Goal: Book appointment/travel/reservation

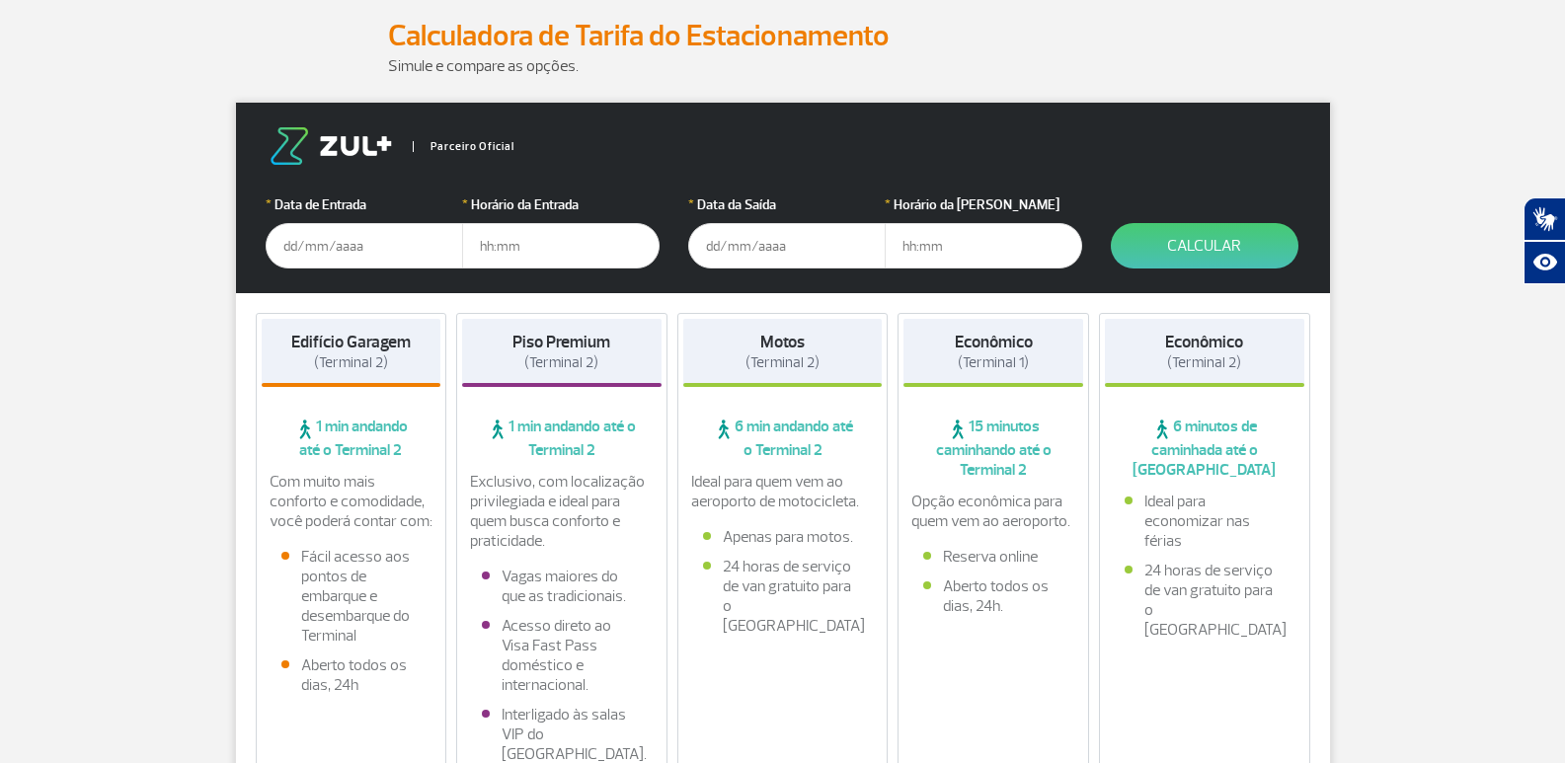
scroll to position [296, 0]
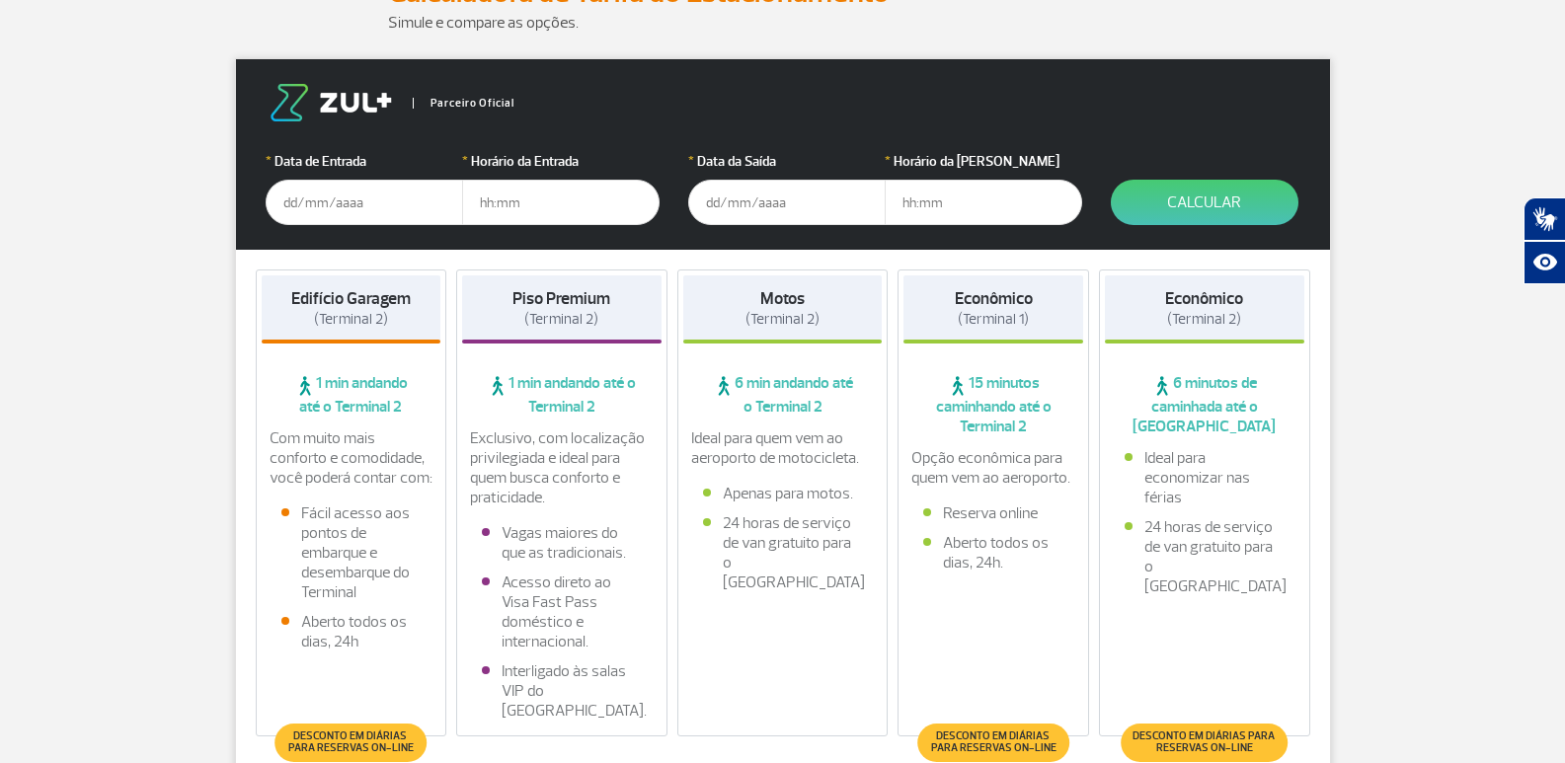
click at [335, 201] on input "text" at bounding box center [365, 202] width 198 height 45
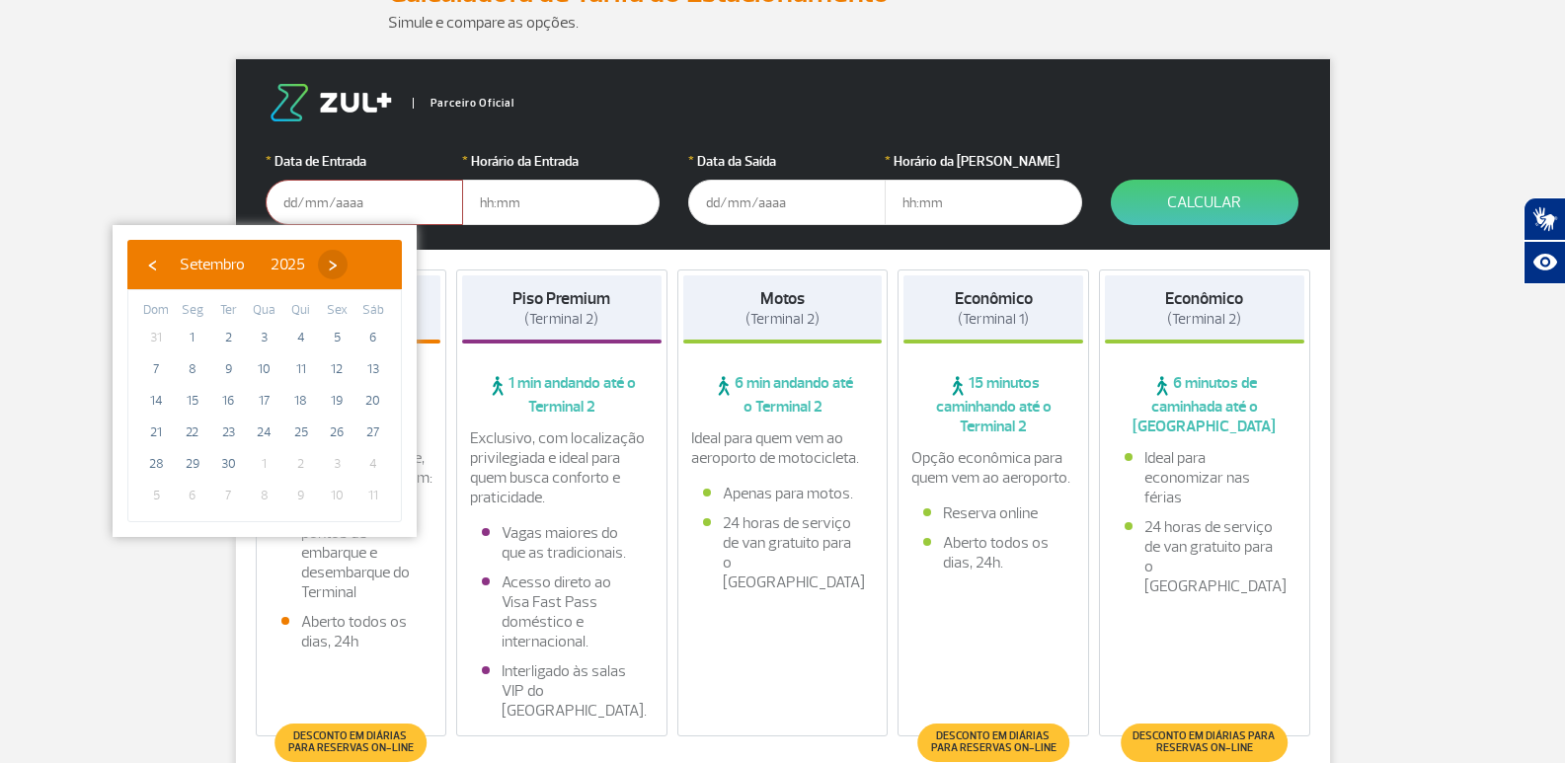
click at [348, 259] on span "›" at bounding box center [333, 265] width 30 height 30
click at [265, 334] on span "1" at bounding box center [265, 338] width 32 height 32
type input "[DATE]"
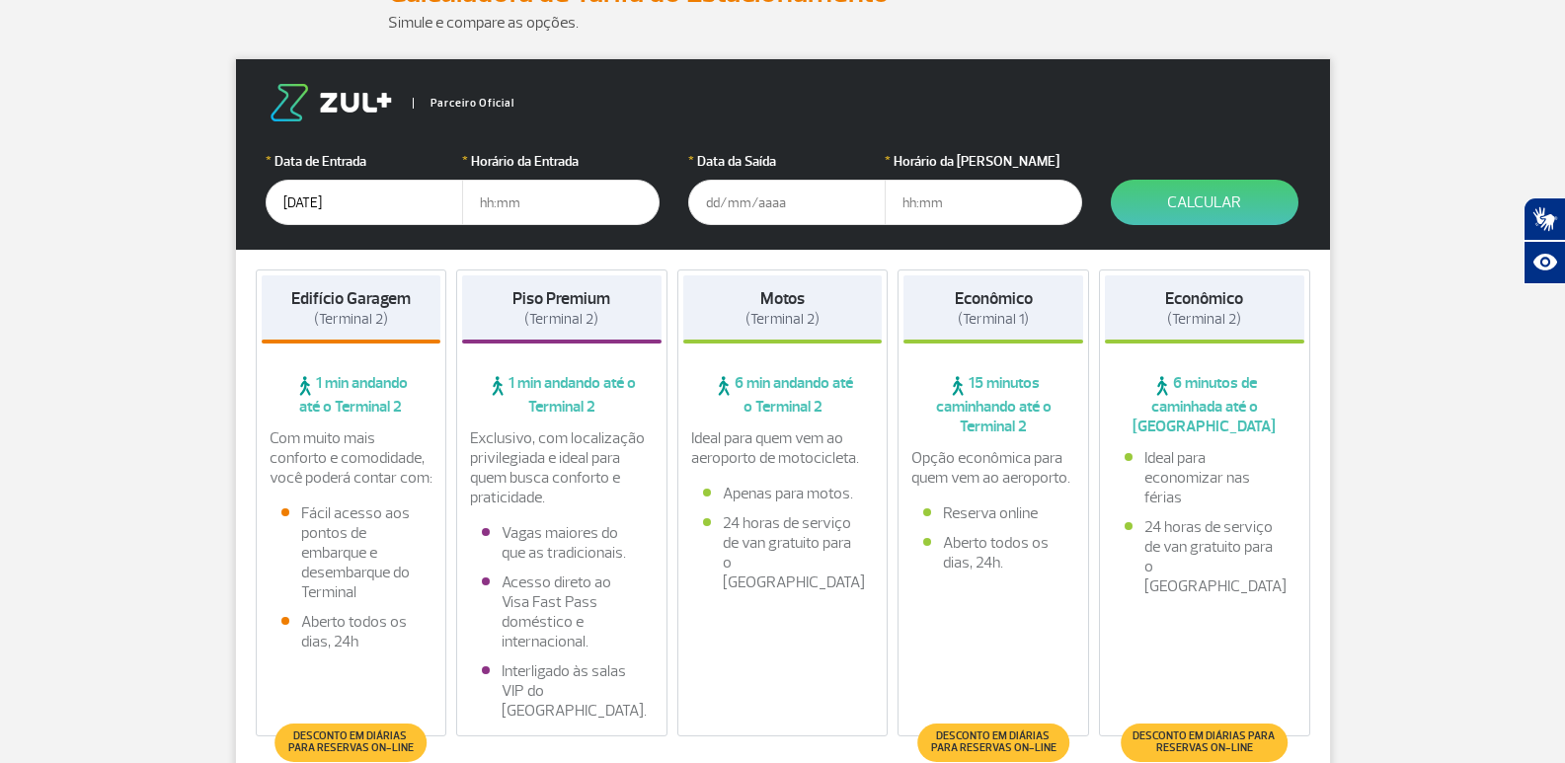
click at [542, 205] on input "text" at bounding box center [561, 202] width 198 height 45
type input "04:00"
click at [741, 210] on input "text" at bounding box center [787, 202] width 198 height 45
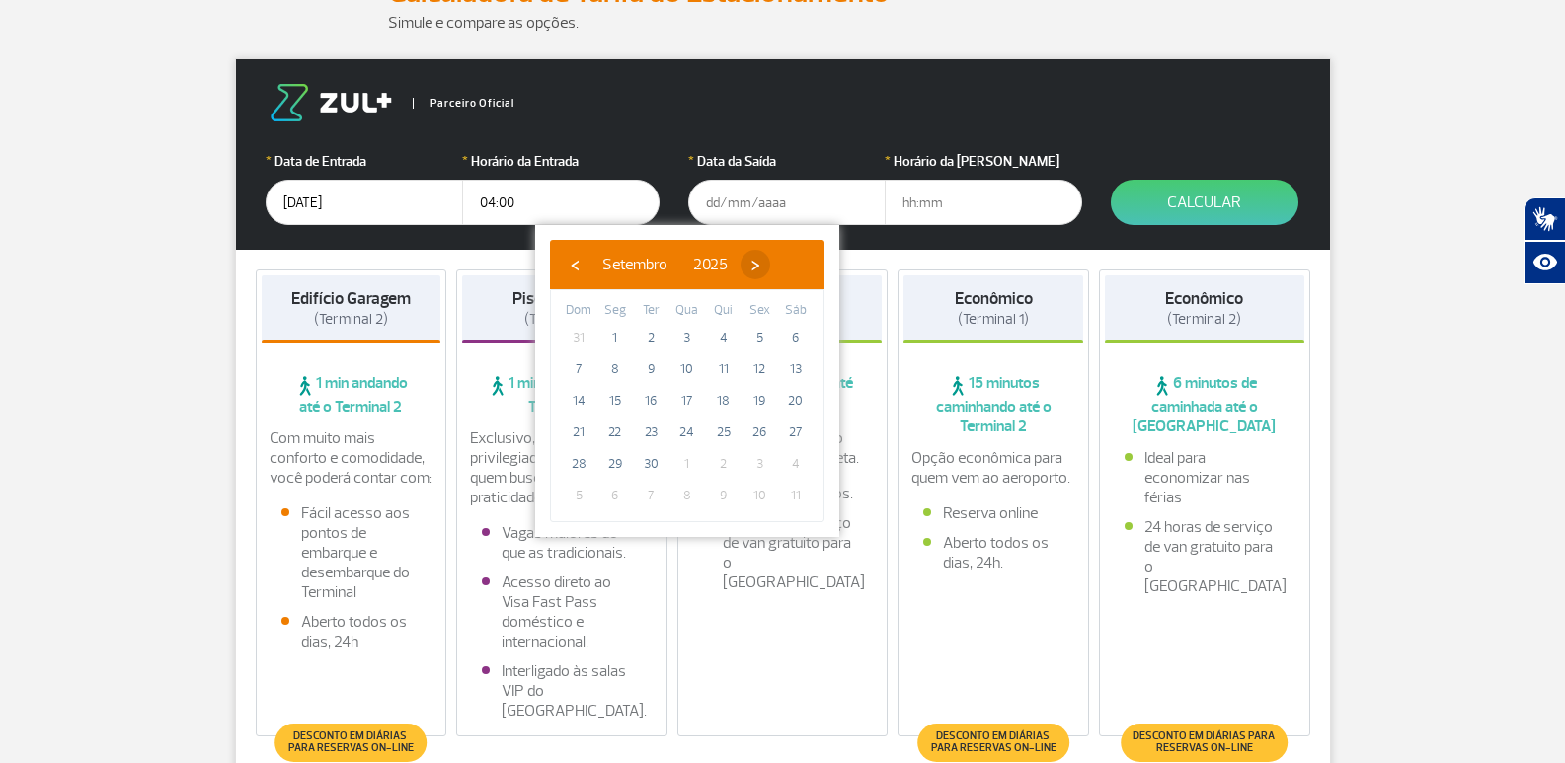
click at [770, 255] on span "›" at bounding box center [756, 265] width 30 height 30
click at [577, 365] on span "5" at bounding box center [579, 370] width 32 height 32
type input "[DATE]"
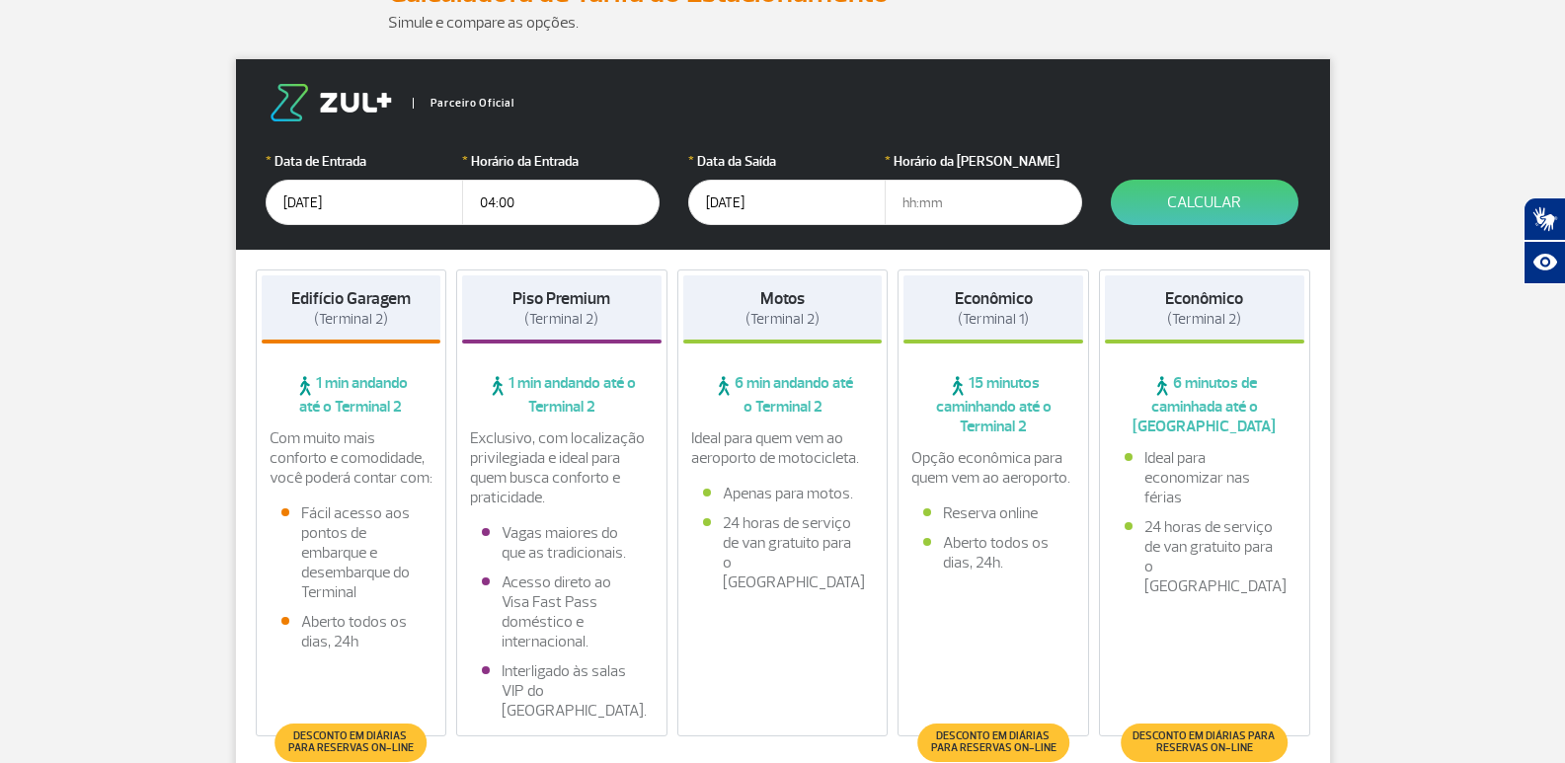
click at [984, 202] on input "text" at bounding box center [984, 202] width 198 height 45
type input "19:00"
click at [1129, 207] on button "Calcular" at bounding box center [1205, 202] width 188 height 45
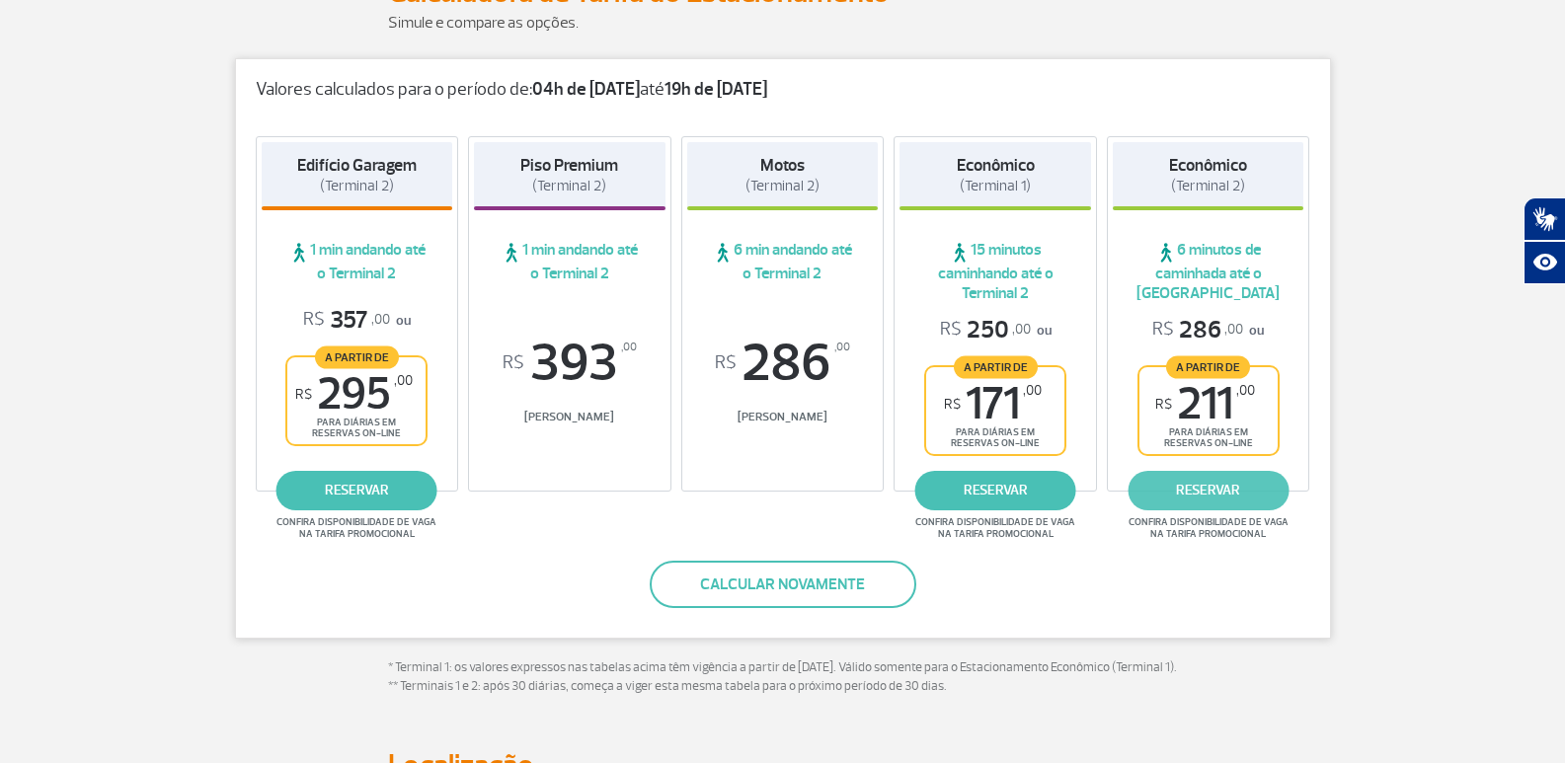
click at [1245, 491] on link "reservar" at bounding box center [1208, 491] width 161 height 40
